Goal: Task Accomplishment & Management: Use online tool/utility

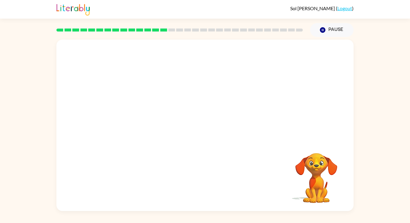
click at [325, 173] on video "Your browser must support playing .mp4 files to use Literably. Please try using…" at bounding box center [316, 174] width 60 height 60
click at [328, 172] on video "Your browser must support playing .mp4 files to use Literably. Please try using…" at bounding box center [316, 174] width 60 height 60
click at [313, 170] on video "Your browser must support playing .mp4 files to use Literably. Please try using…" at bounding box center [316, 174] width 60 height 60
click at [315, 167] on video "Your browser must support playing .mp4 files to use Literably. Please try using…" at bounding box center [316, 174] width 60 height 60
click at [316, 168] on video "Your browser must support playing .mp4 files to use Literably. Please try using…" at bounding box center [316, 174] width 60 height 60
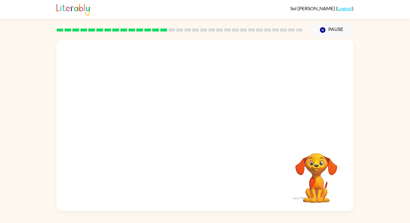
click at [320, 164] on video "Your browser must support playing .mp4 files to use Literably. Please try using…" at bounding box center [316, 174] width 60 height 60
click at [338, 33] on button "Pause Pause" at bounding box center [332, 30] width 44 height 14
click at [340, 34] on button "Pause Pause" at bounding box center [332, 30] width 44 height 14
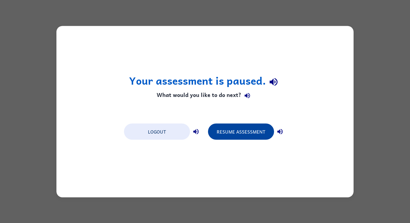
click at [251, 133] on button "Resume Assessment" at bounding box center [241, 131] width 66 height 16
click at [258, 136] on button "Resume Assessment" at bounding box center [241, 131] width 66 height 16
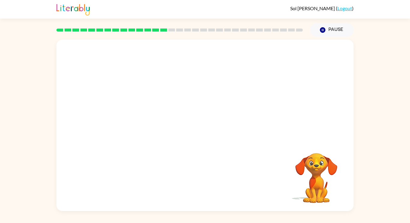
click at [141, 123] on video "Your browser must support playing .mp4 files to use Literably. Please try using…" at bounding box center [204, 90] width 297 height 101
click at [140, 115] on video "Your browser must support playing .mp4 files to use Literably. Please try using…" at bounding box center [204, 90] width 297 height 101
click at [141, 118] on video "Your browser must support playing .mp4 files to use Literably. Please try using…" at bounding box center [204, 90] width 297 height 101
click at [206, 128] on icon "button" at bounding box center [204, 128] width 7 height 7
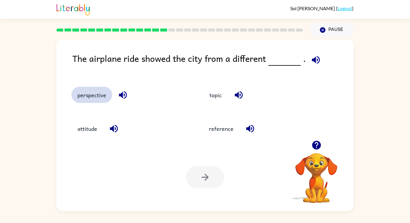
click at [91, 99] on button "perspective" at bounding box center [91, 95] width 41 height 16
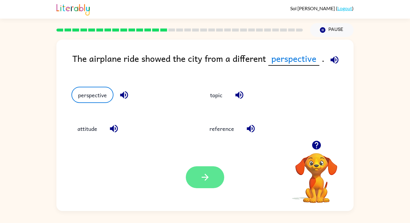
click at [199, 179] on button "button" at bounding box center [205, 177] width 38 height 22
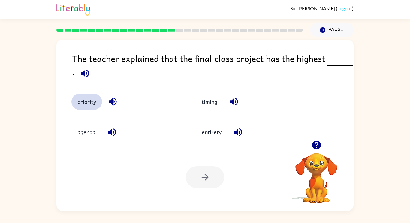
click at [85, 108] on button "priority" at bounding box center [86, 102] width 31 height 16
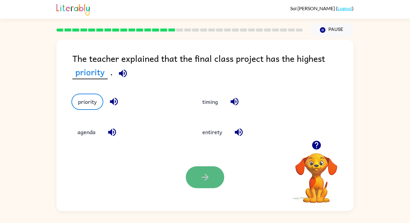
click at [202, 171] on button "button" at bounding box center [205, 177] width 38 height 22
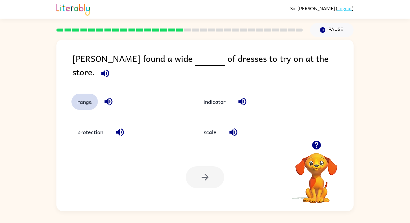
click at [90, 103] on button "range" at bounding box center [84, 102] width 26 height 16
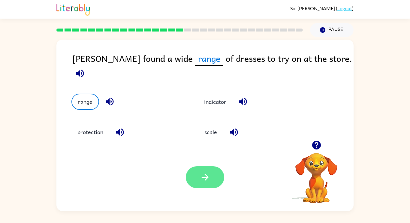
click at [204, 180] on icon "button" at bounding box center [205, 177] width 11 height 11
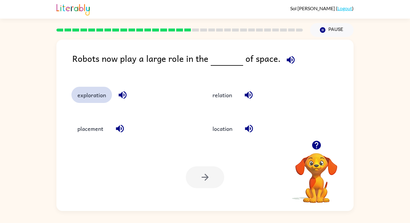
click at [92, 98] on button "exploration" at bounding box center [91, 95] width 41 height 16
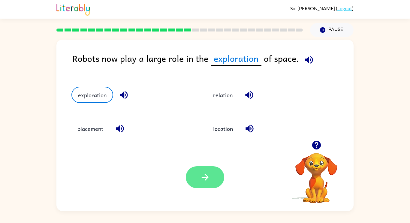
click at [197, 180] on button "button" at bounding box center [205, 177] width 38 height 22
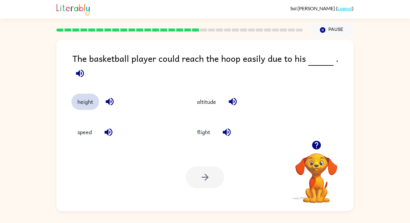
click at [80, 98] on button "height" at bounding box center [85, 102] width 28 height 16
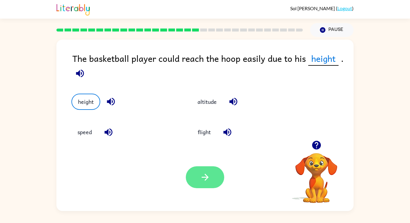
click at [209, 179] on icon "button" at bounding box center [205, 177] width 11 height 11
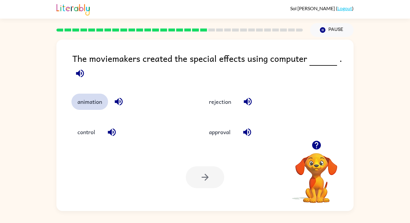
click at [91, 102] on button "animation" at bounding box center [89, 102] width 37 height 16
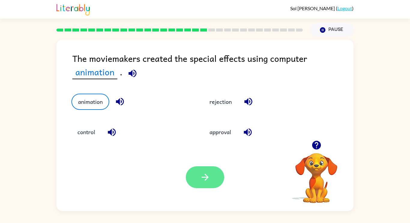
click at [200, 179] on icon "button" at bounding box center [205, 177] width 11 height 11
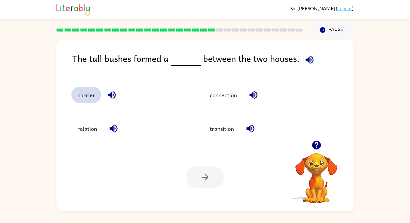
click at [85, 97] on button "barrier" at bounding box center [86, 95] width 30 height 16
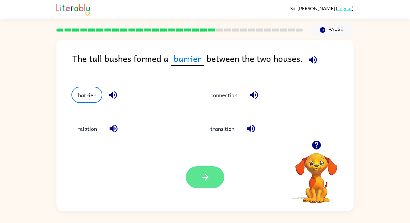
click at [191, 175] on button "button" at bounding box center [205, 177] width 38 height 22
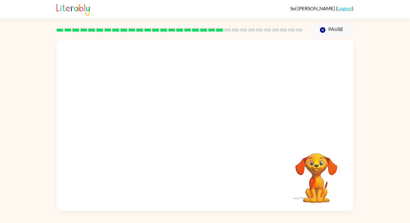
click at [148, 122] on video "Your browser must support playing .mp4 files to use Literably. Please try using…" at bounding box center [204, 90] width 297 height 101
click at [148, 120] on video "Your browser must support playing .mp4 files to use Literably. Please try using…" at bounding box center [204, 90] width 297 height 101
click at [150, 122] on video "Your browser must support playing .mp4 files to use Literably. Please try using…" at bounding box center [204, 90] width 297 height 101
click at [151, 129] on video "Your browser must support playing .mp4 files to use Literably. Please try using…" at bounding box center [204, 90] width 297 height 101
click at [191, 125] on button "button" at bounding box center [205, 128] width 38 height 22
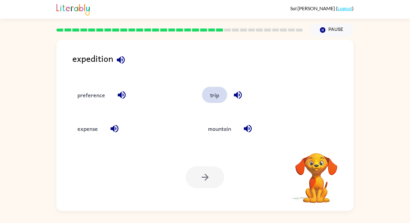
click at [208, 92] on button "trip" at bounding box center [214, 95] width 25 height 16
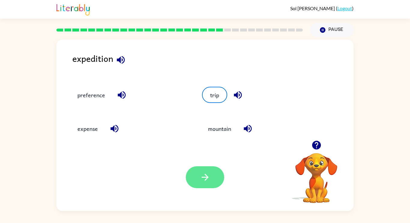
click at [207, 182] on icon "button" at bounding box center [205, 177] width 11 height 11
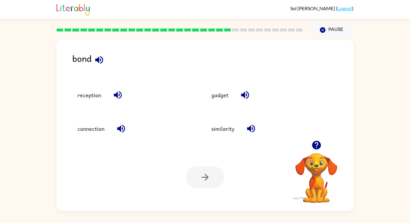
click at [207, 181] on div at bounding box center [205, 177] width 38 height 22
click at [109, 127] on button "connection" at bounding box center [90, 129] width 39 height 16
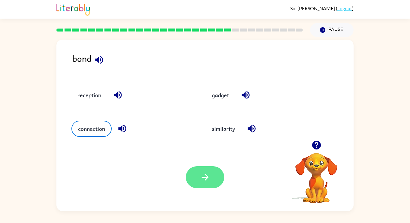
click at [190, 173] on button "button" at bounding box center [205, 177] width 38 height 22
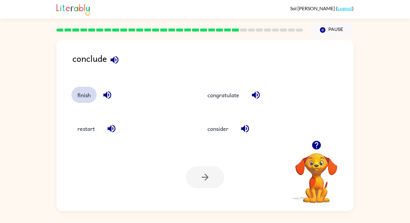
click at [81, 92] on button "finish" at bounding box center [83, 95] width 25 height 16
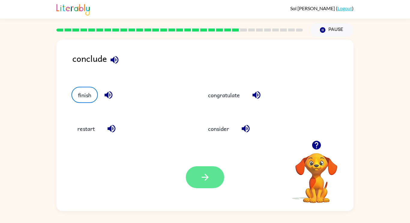
click at [190, 181] on button "button" at bounding box center [205, 177] width 38 height 22
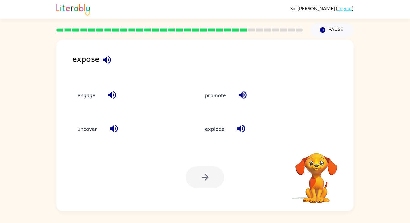
click at [179, 191] on div "Your browser must support playing .mp4 files to use Literably. Please try using…" at bounding box center [204, 177] width 297 height 68
click at [73, 128] on button "uncover" at bounding box center [87, 129] width 32 height 16
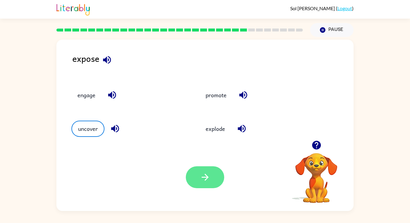
click at [199, 182] on button "button" at bounding box center [205, 177] width 38 height 22
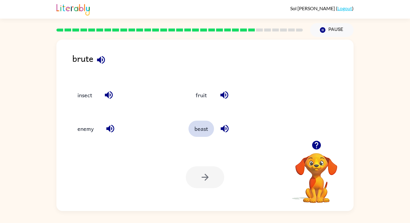
click at [203, 126] on button "beast" at bounding box center [201, 129] width 26 height 16
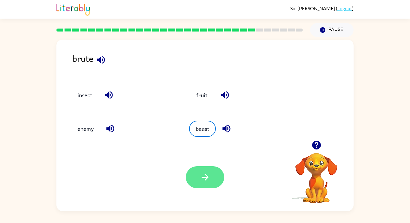
click at [198, 188] on button "button" at bounding box center [205, 177] width 38 height 22
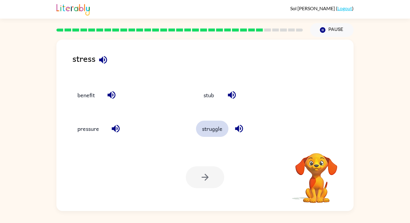
click at [209, 124] on button "struggle" at bounding box center [212, 129] width 32 height 16
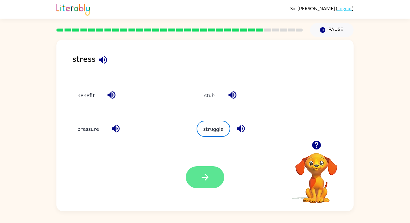
click at [211, 182] on button "button" at bounding box center [205, 177] width 38 height 22
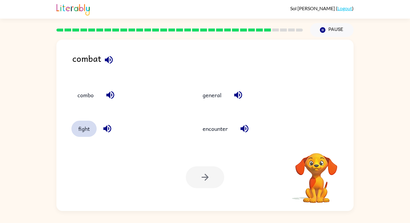
click at [90, 136] on button "fight" at bounding box center [83, 129] width 25 height 16
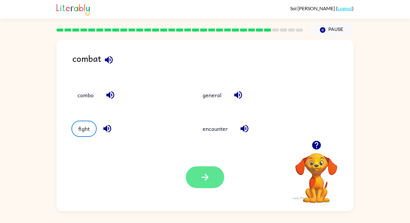
click at [195, 181] on button "button" at bounding box center [205, 177] width 38 height 22
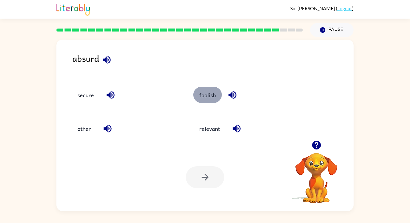
click at [196, 97] on button "foolish" at bounding box center [207, 95] width 29 height 16
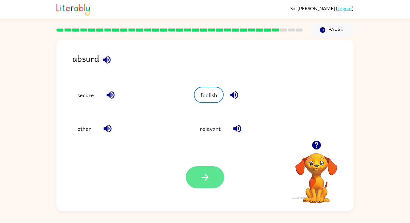
click at [208, 182] on icon "button" at bounding box center [205, 177] width 11 height 11
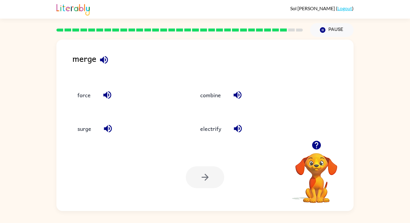
click at [197, 175] on div at bounding box center [205, 177] width 38 height 22
click at [202, 100] on button "combine" at bounding box center [210, 95] width 33 height 16
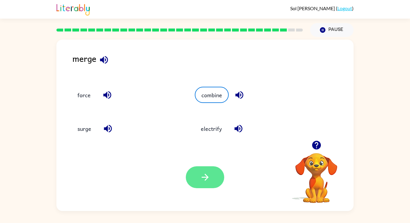
click at [209, 175] on icon "button" at bounding box center [205, 177] width 11 height 11
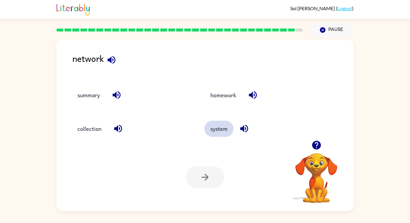
click at [213, 127] on button "system" at bounding box center [218, 129] width 29 height 16
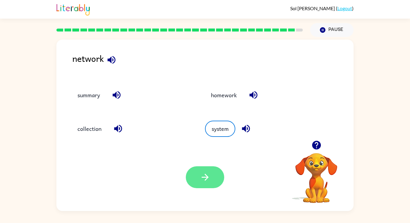
click at [209, 171] on button "button" at bounding box center [205, 177] width 38 height 22
